Goal: Use online tool/utility

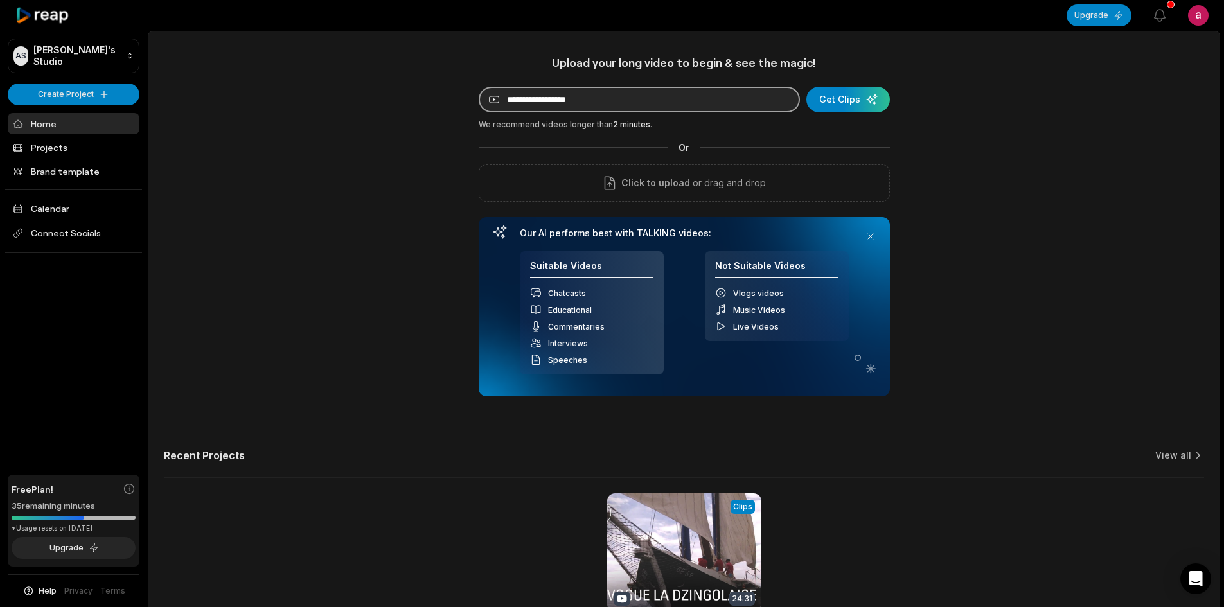
paste input "**********"
type input "**********"
click at [860, 98] on div "submit" at bounding box center [848, 100] width 84 height 26
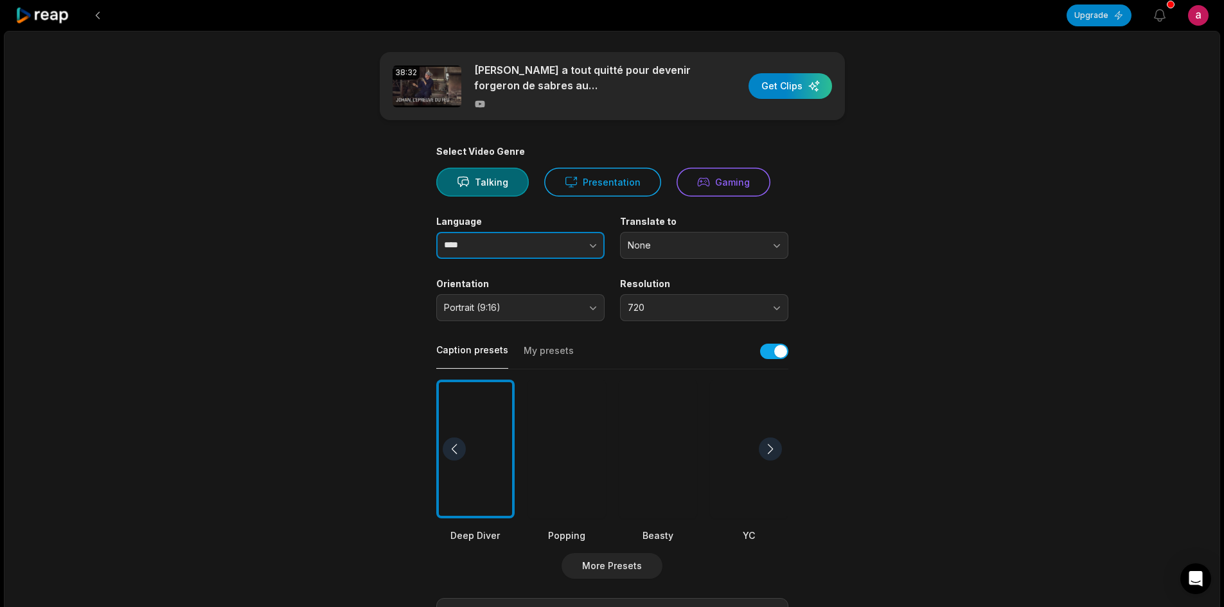
click at [538, 248] on button "button" at bounding box center [567, 245] width 73 height 27
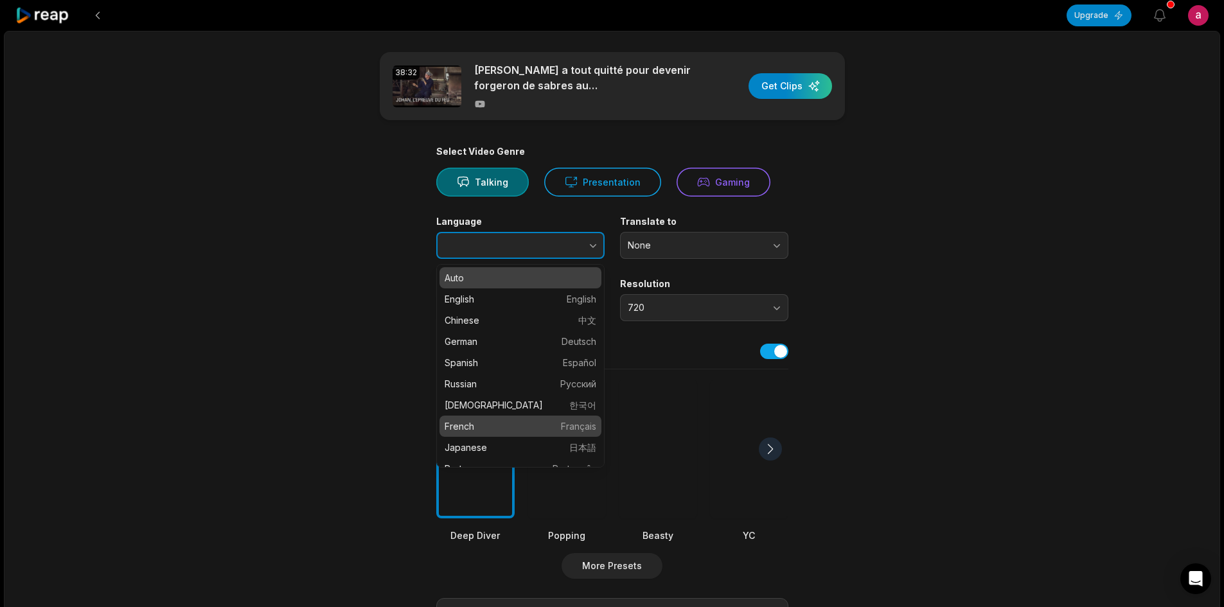
type input "******"
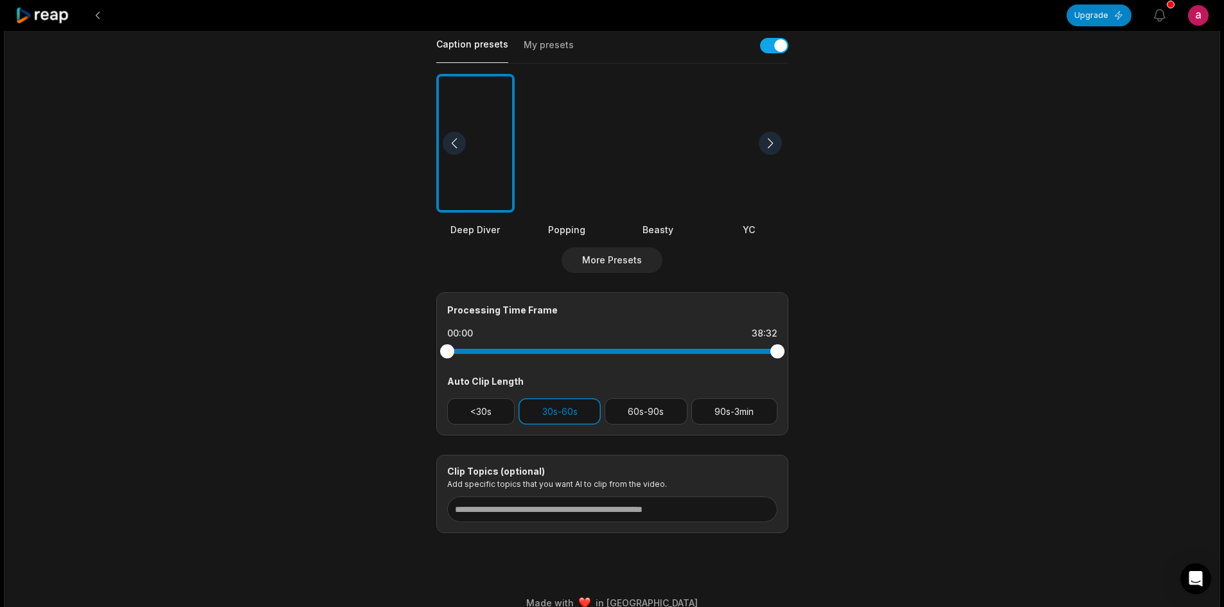
scroll to position [324, 0]
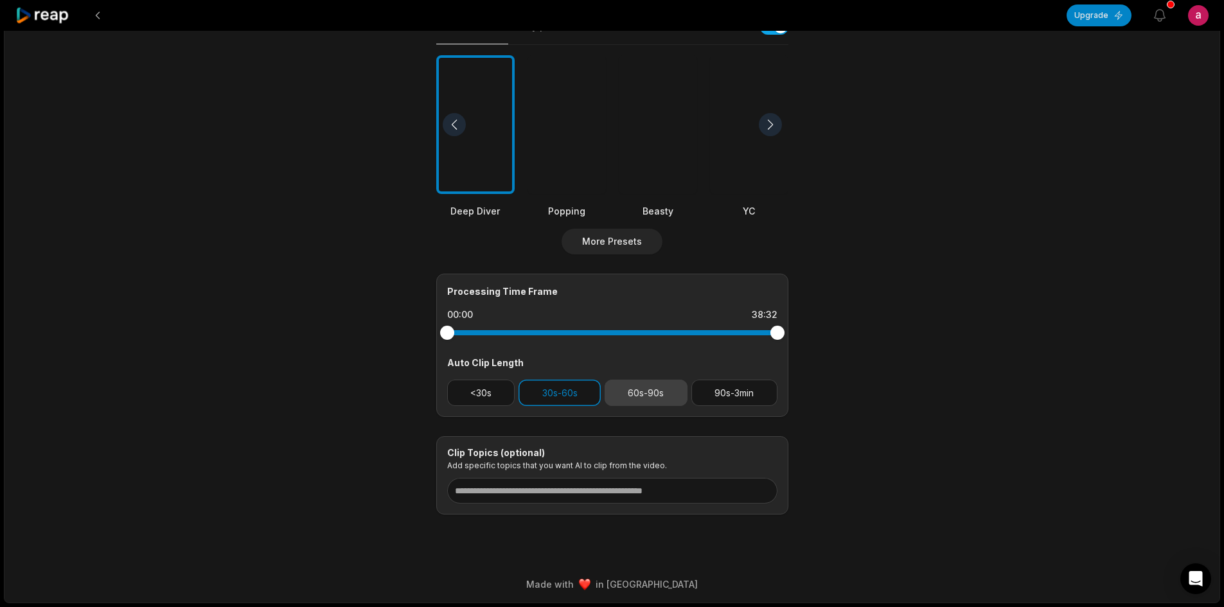
click at [661, 391] on button "60s-90s" at bounding box center [646, 393] width 83 height 26
click at [532, 384] on button "30s-60s" at bounding box center [559, 393] width 82 height 26
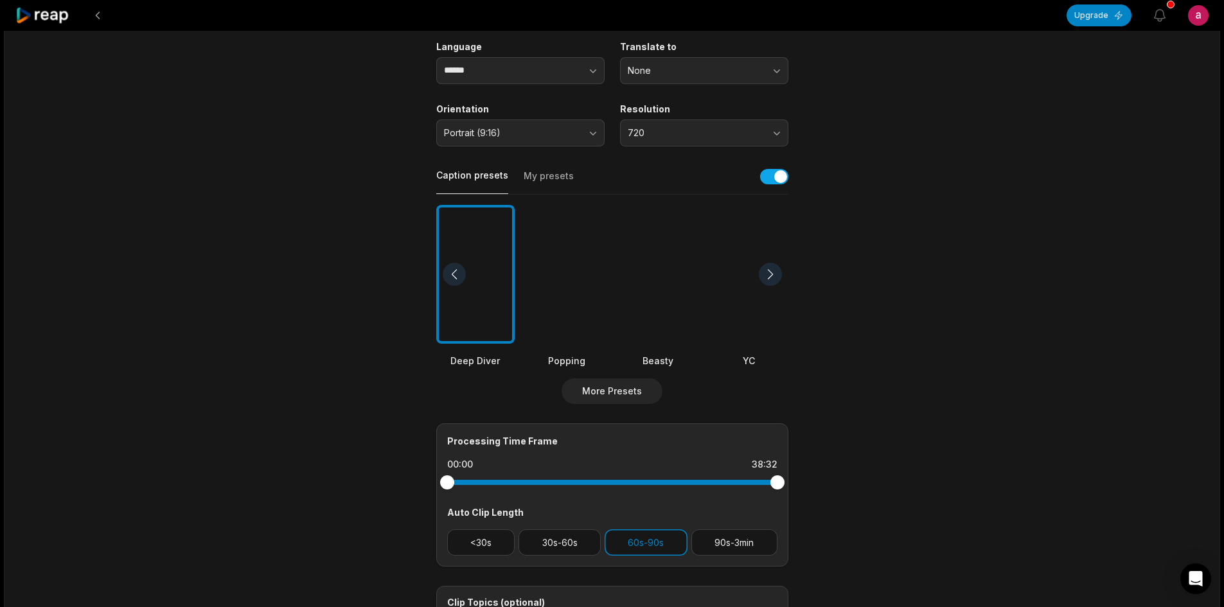
scroll to position [132, 0]
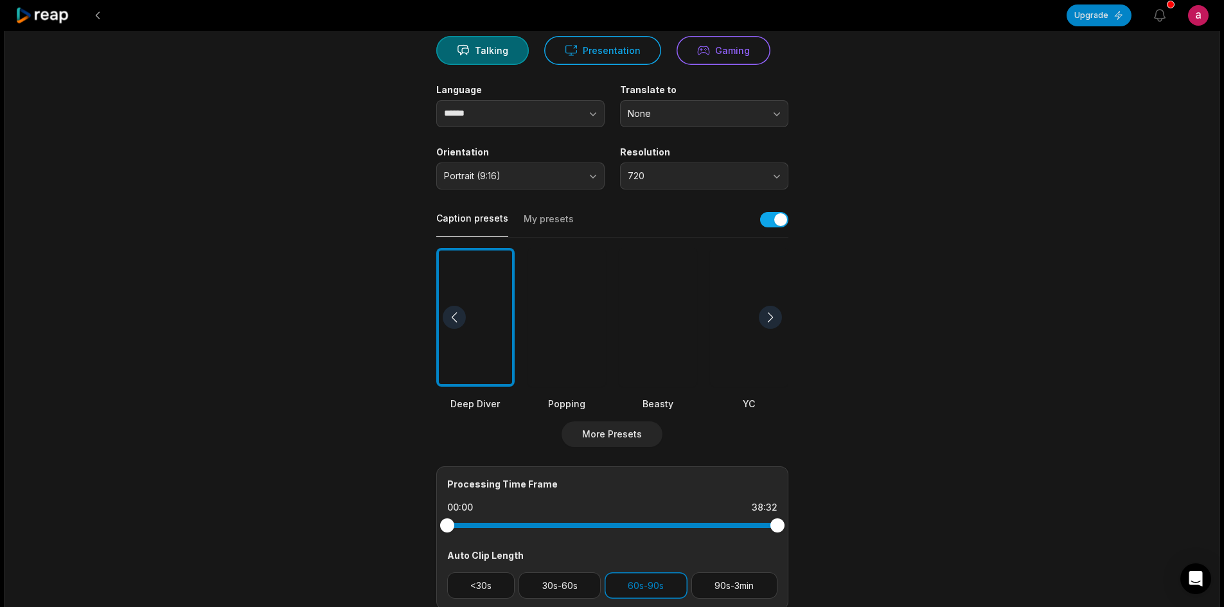
click at [770, 315] on div at bounding box center [770, 317] width 23 height 23
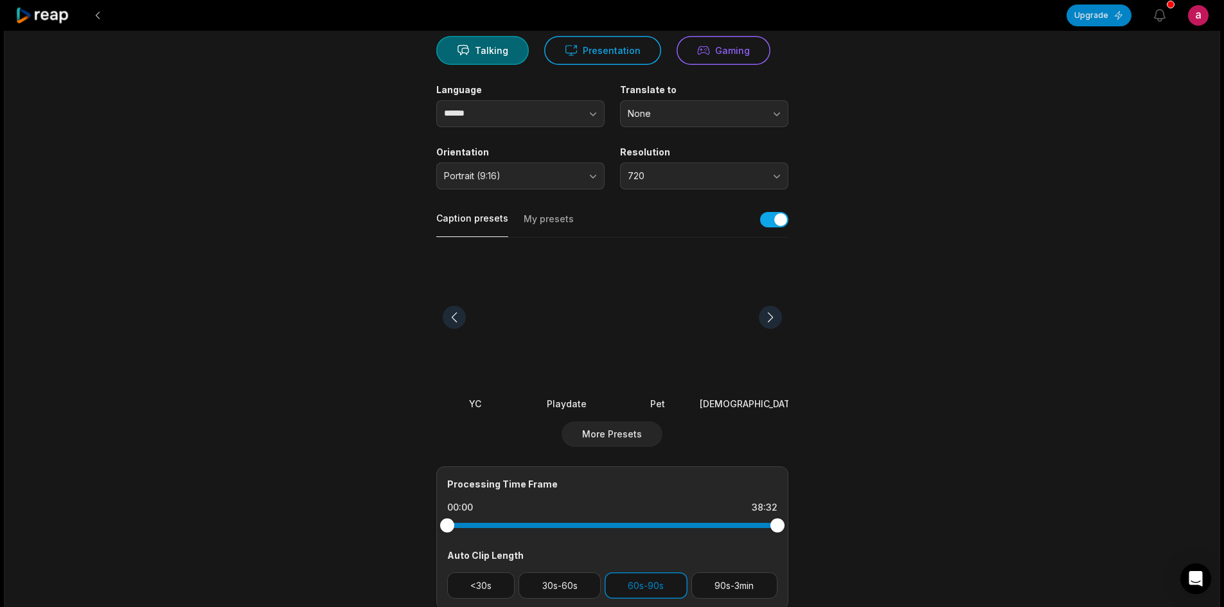
click at [770, 315] on div at bounding box center [770, 317] width 23 height 23
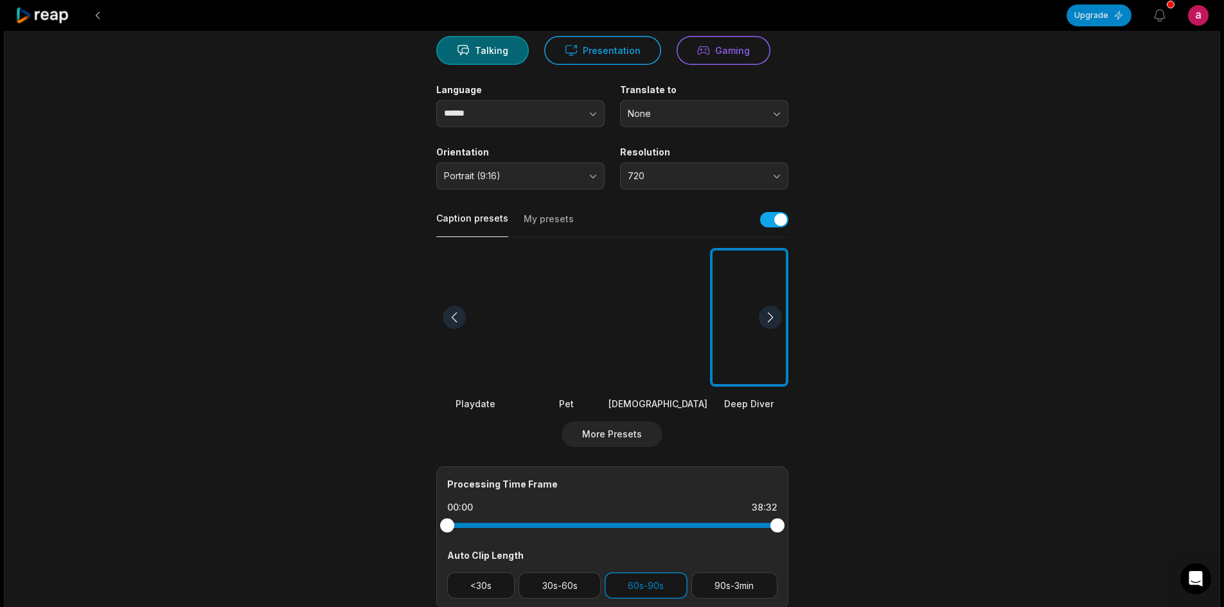
click at [770, 315] on div at bounding box center [770, 317] width 23 height 23
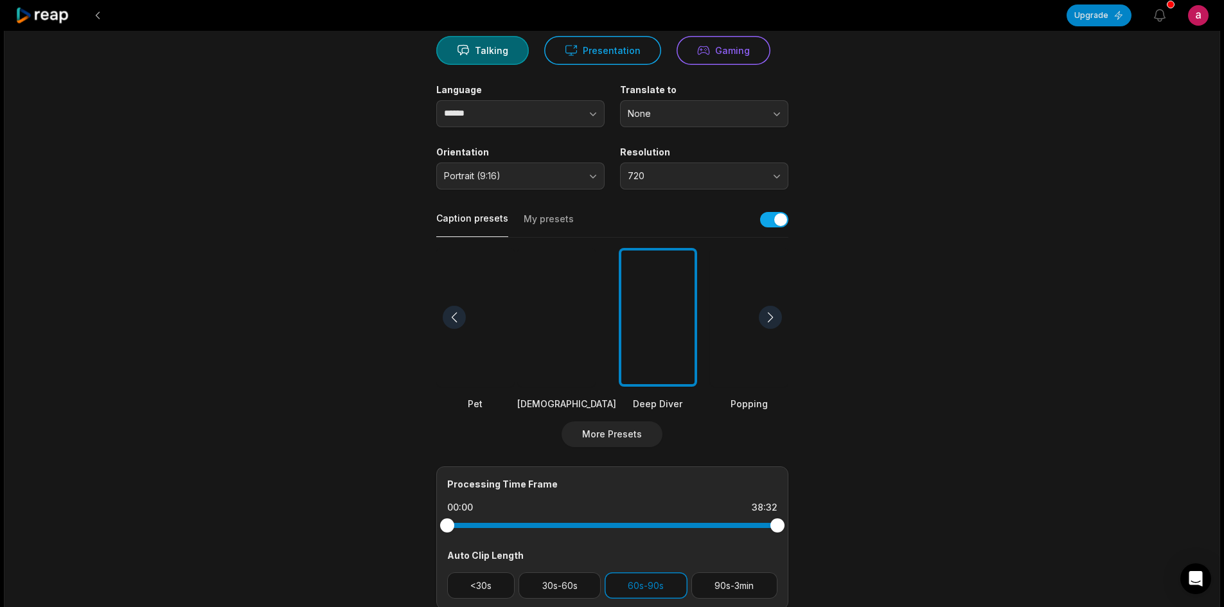
click at [770, 315] on div at bounding box center [770, 317] width 23 height 23
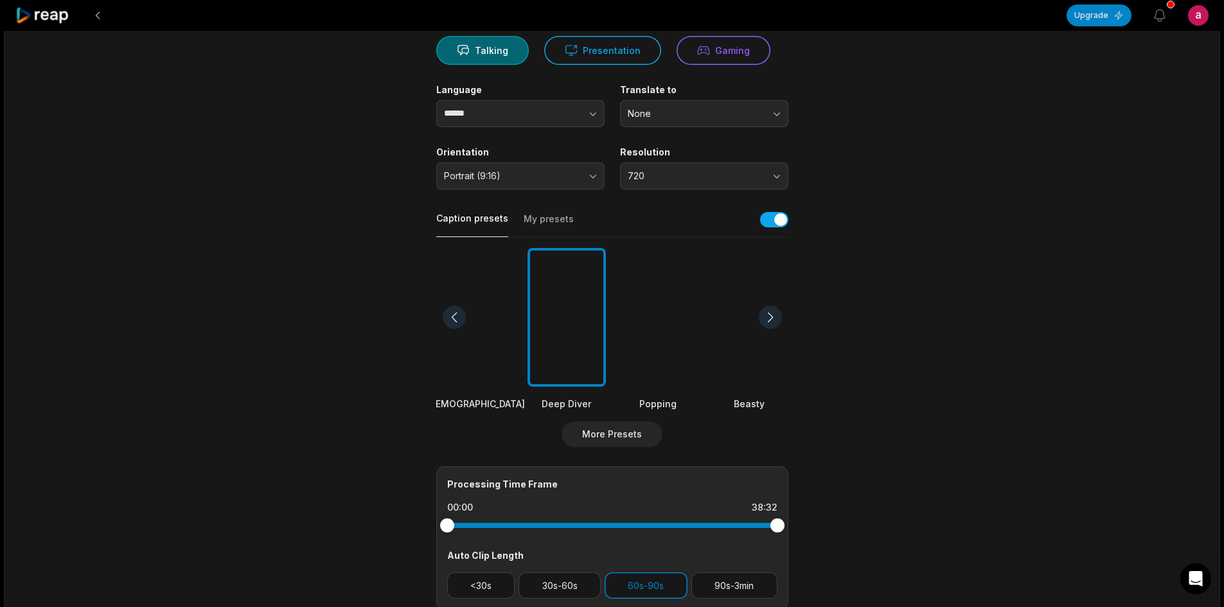
click at [770, 315] on div at bounding box center [770, 317] width 23 height 23
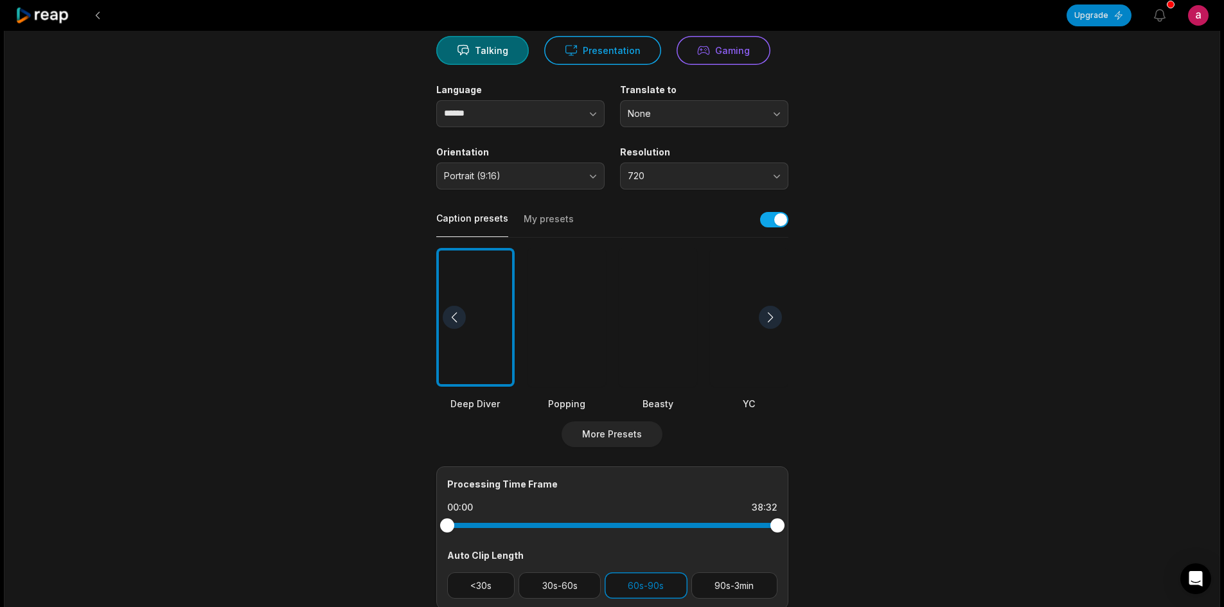
click at [770, 315] on div at bounding box center [770, 317] width 23 height 23
click at [775, 319] on div at bounding box center [770, 317] width 23 height 23
click at [641, 366] on div at bounding box center [658, 317] width 78 height 139
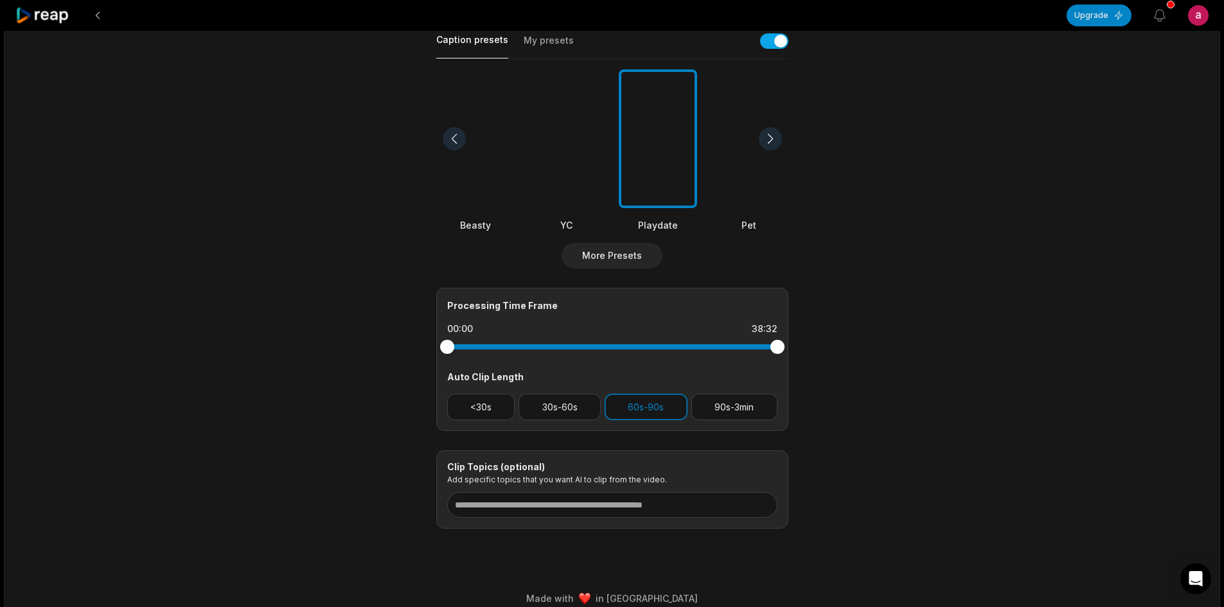
scroll to position [324, 0]
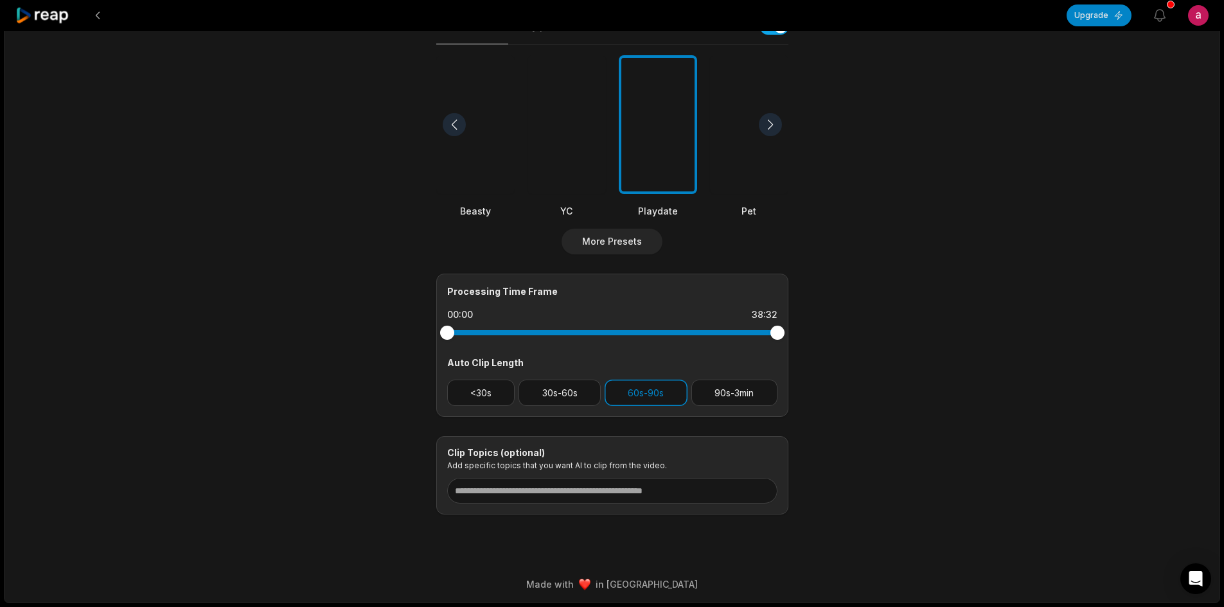
click at [762, 122] on div at bounding box center [770, 124] width 23 height 23
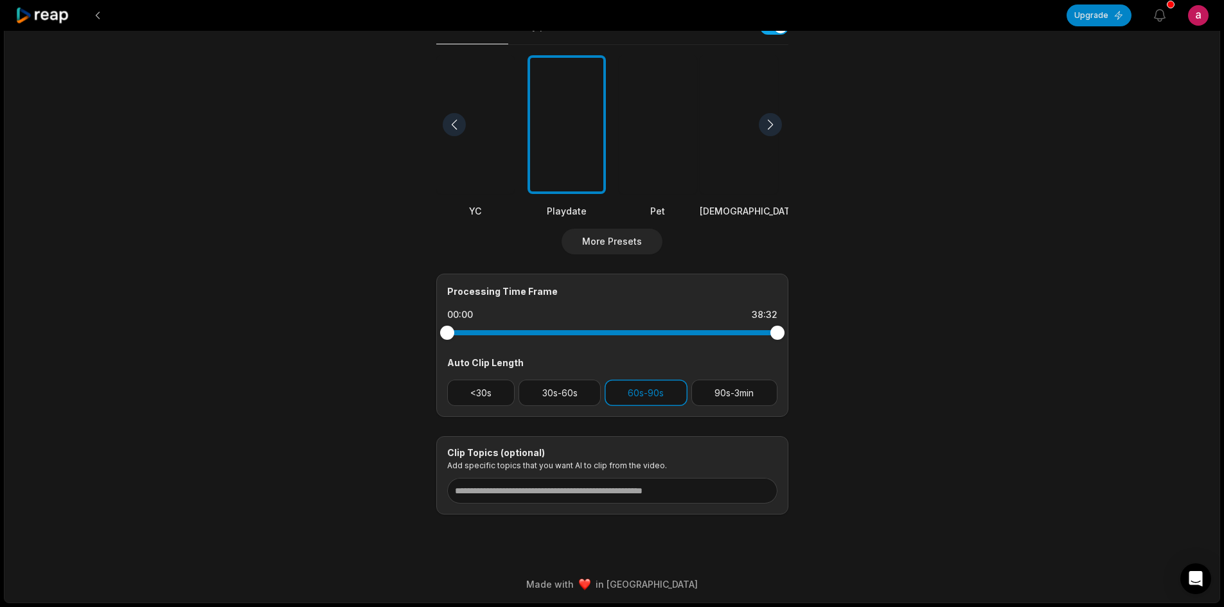
click at [762, 122] on div at bounding box center [770, 124] width 23 height 23
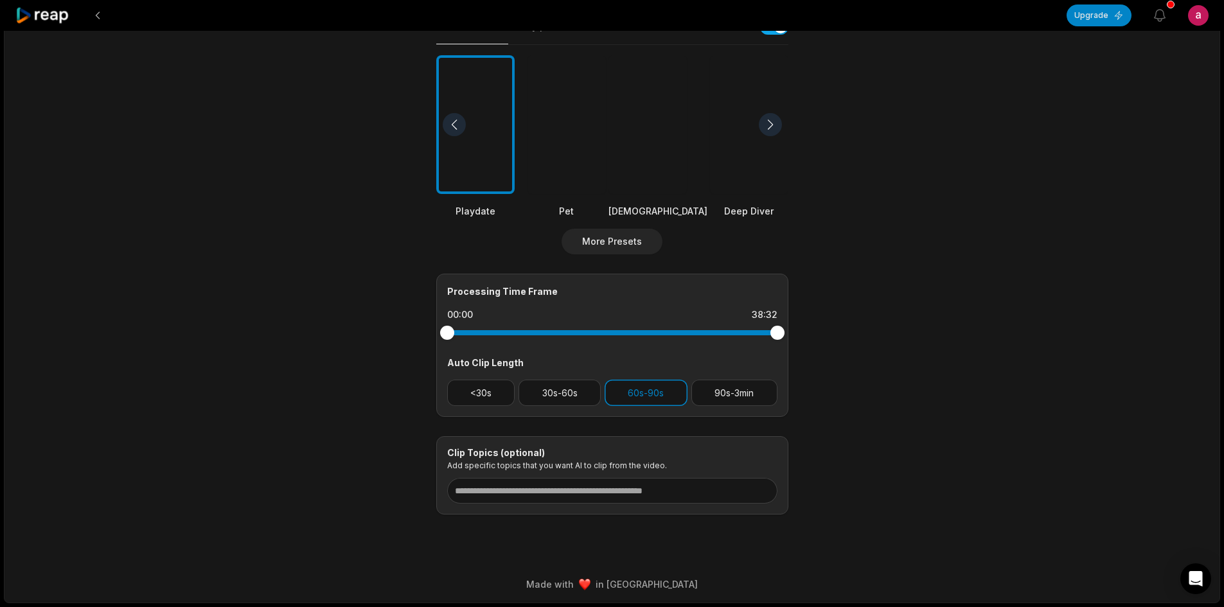
click at [762, 122] on div at bounding box center [770, 124] width 23 height 23
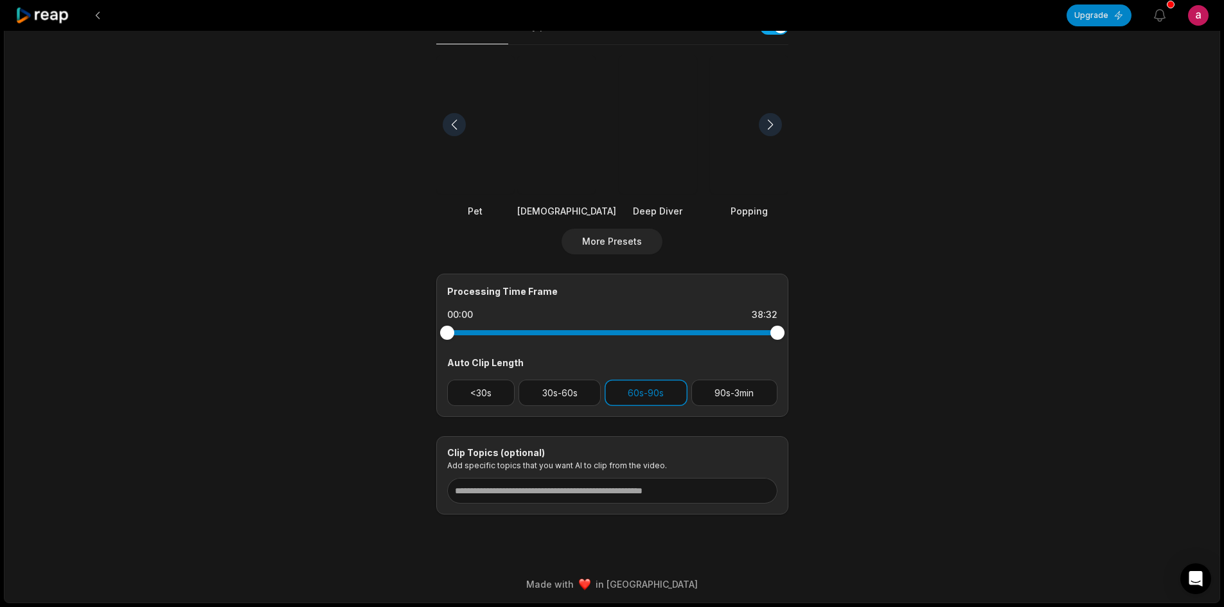
click at [570, 153] on div at bounding box center [566, 124] width 99 height 139
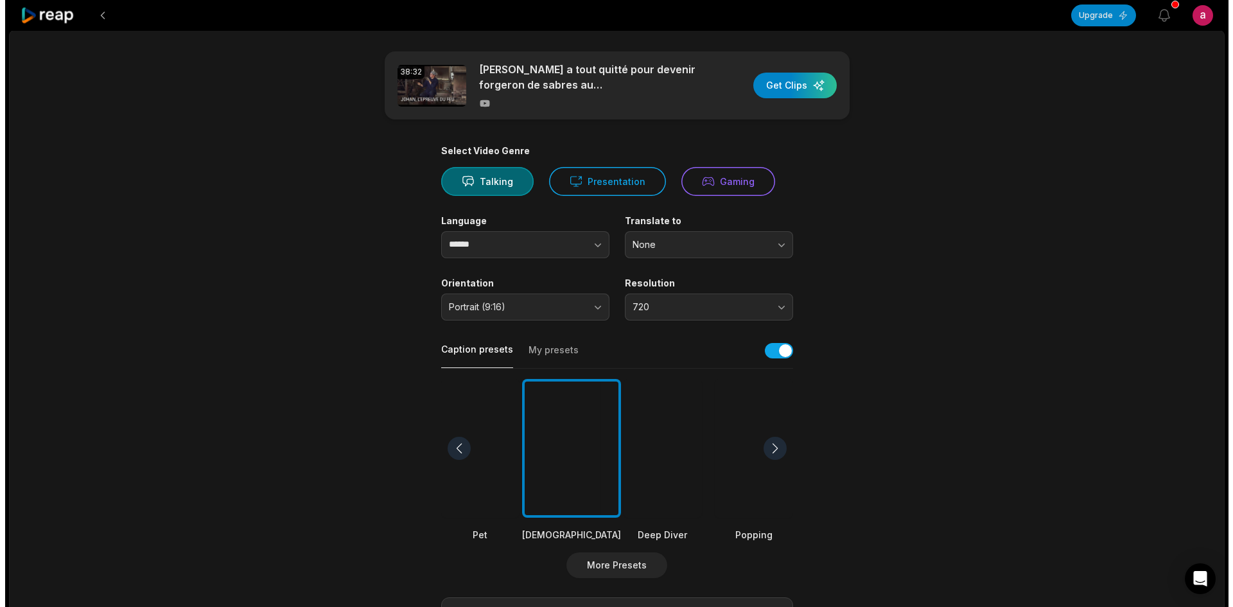
scroll to position [0, 0]
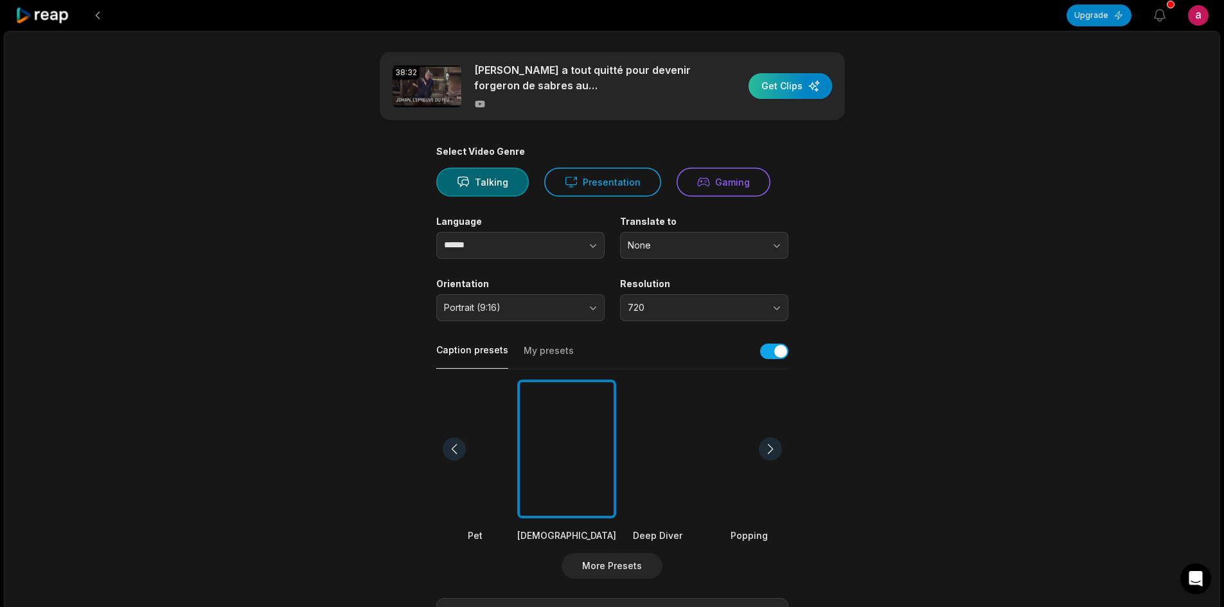
click at [802, 90] on div "button" at bounding box center [790, 86] width 84 height 26
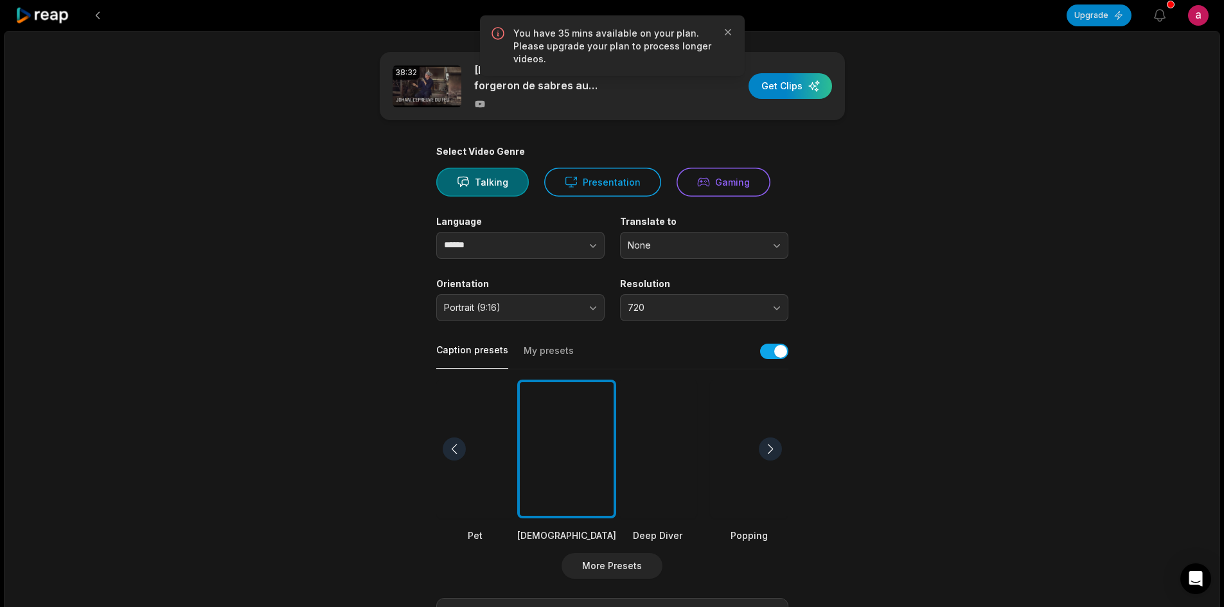
click at [1202, 15] on html "Upgrade View notifications Open user menu 38:32 [PERSON_NAME] a tout quitté pou…" at bounding box center [612, 303] width 1224 height 607
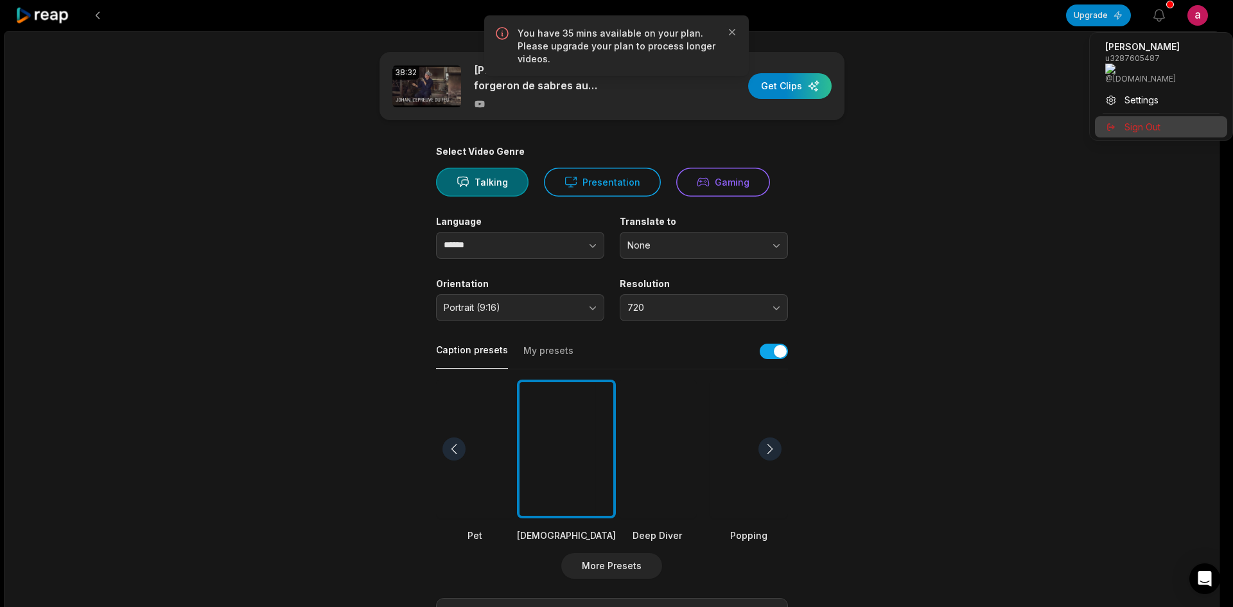
click at [1156, 120] on span "Sign Out" at bounding box center [1143, 126] width 36 height 13
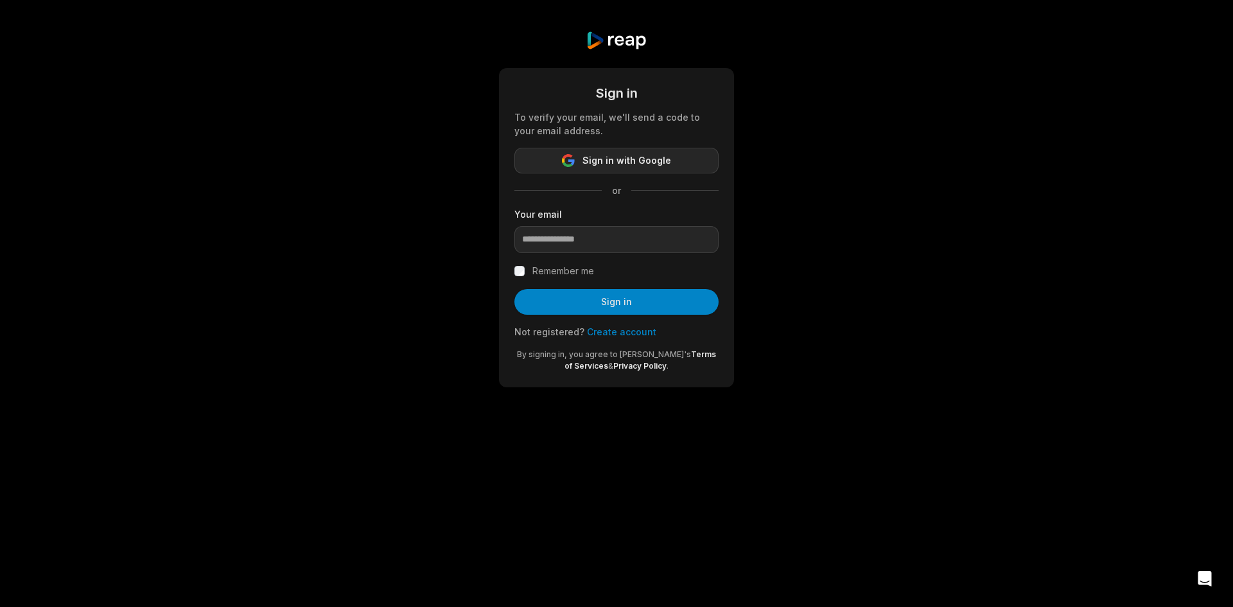
click at [601, 157] on span "Sign in with Google" at bounding box center [627, 160] width 89 height 15
